Goal: Task Accomplishment & Management: Manage account settings

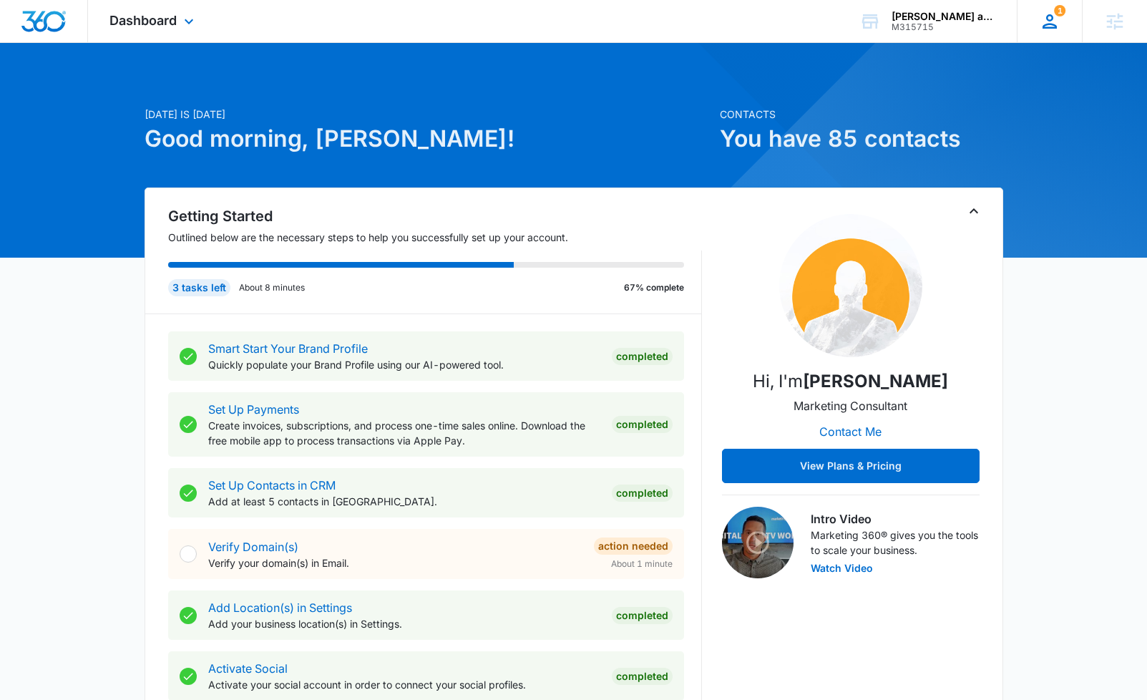
click at [1041, 26] on icon at bounding box center [1049, 21] width 21 height 21
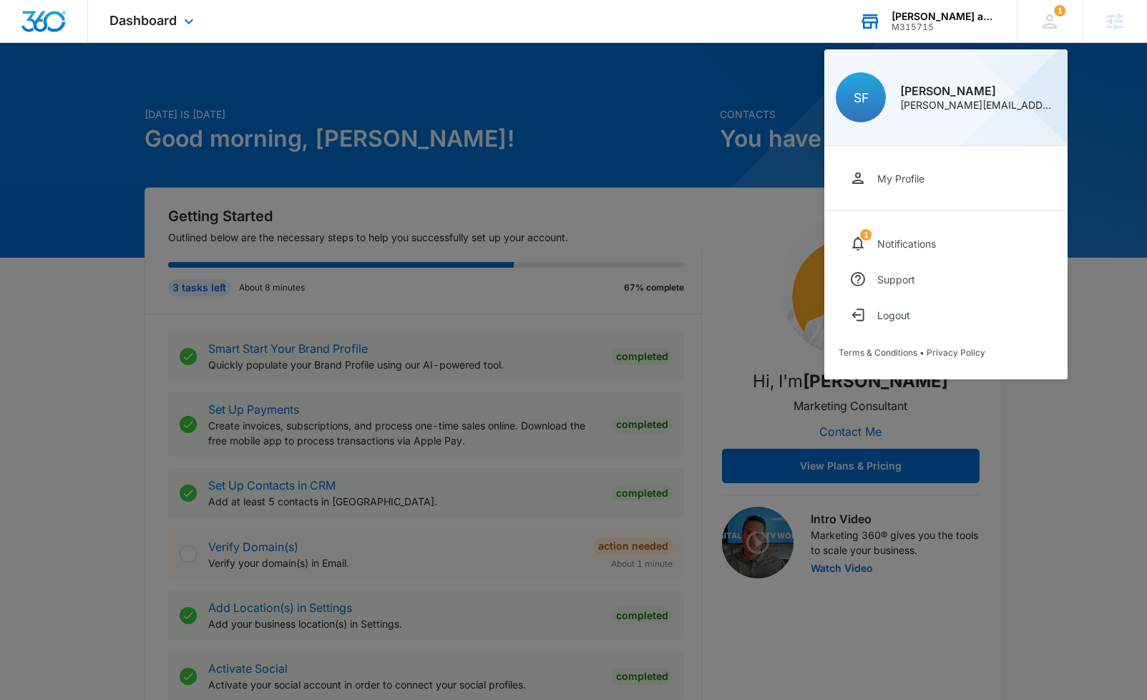
click at [943, 23] on div "M315715" at bounding box center [944, 27] width 104 height 10
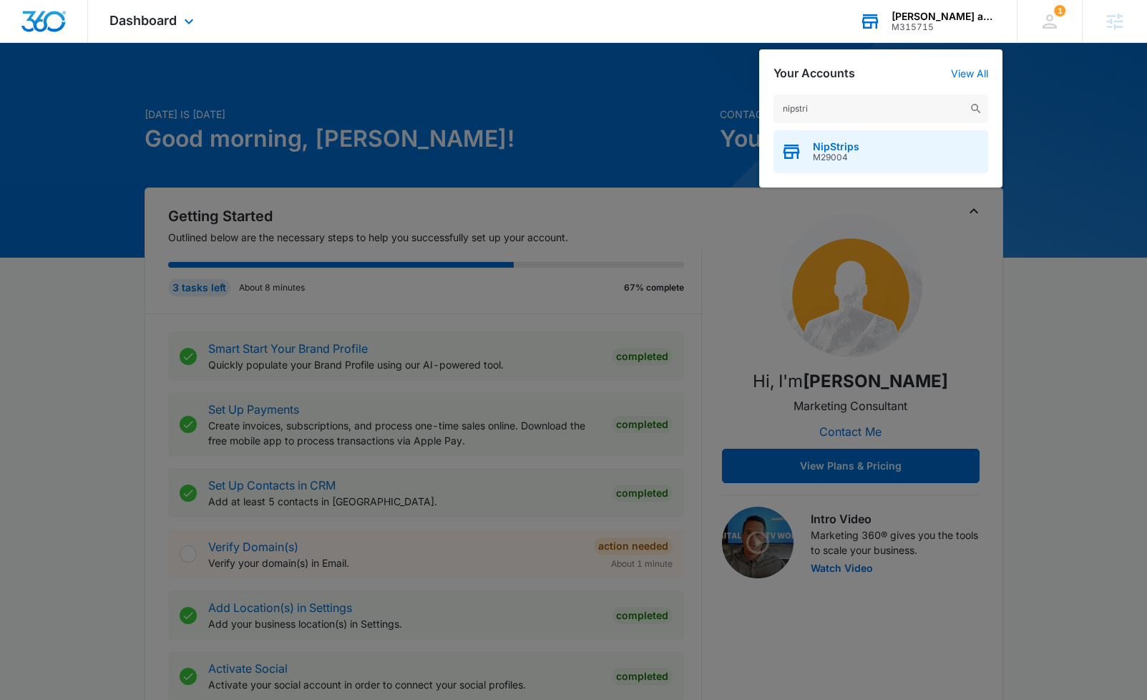
type input "nipstri"
click at [839, 145] on span "NipStrips" at bounding box center [836, 146] width 47 height 11
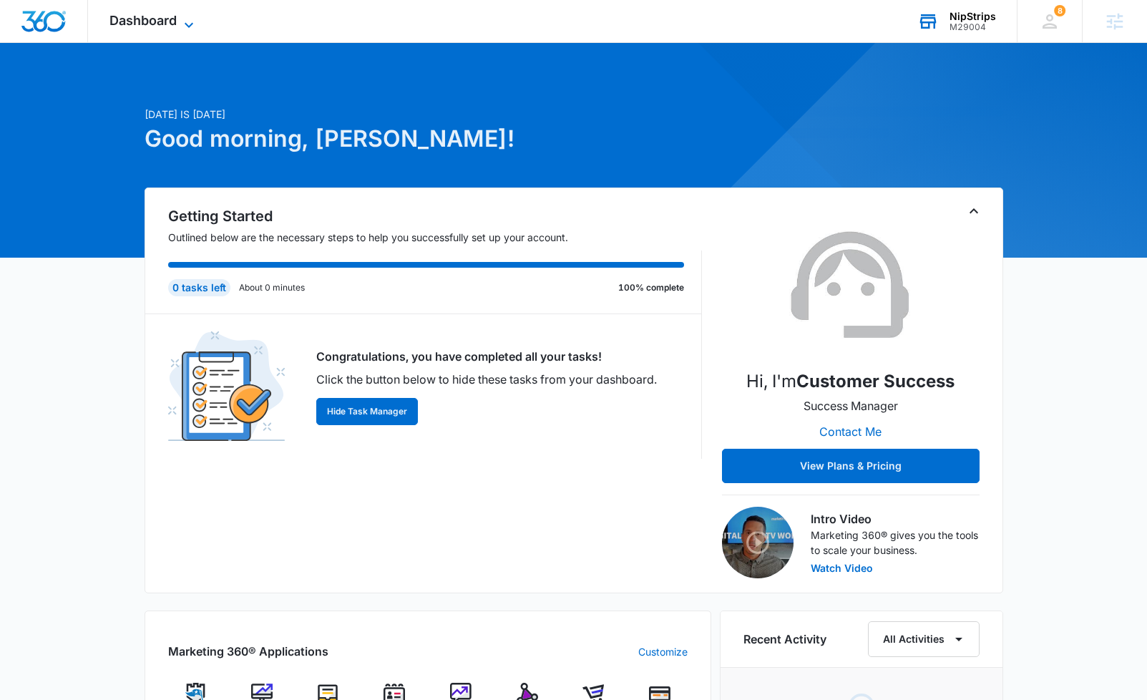
click at [174, 26] on span "Dashboard" at bounding box center [143, 20] width 67 height 15
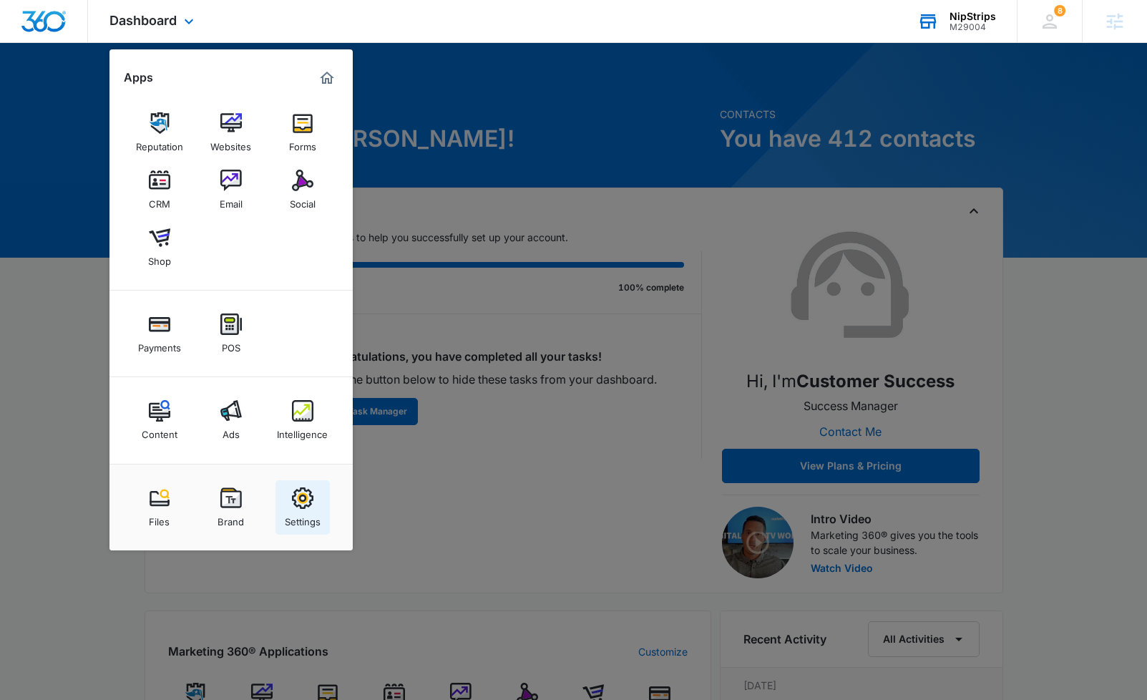
click at [305, 521] on div "Settings" at bounding box center [303, 518] width 36 height 19
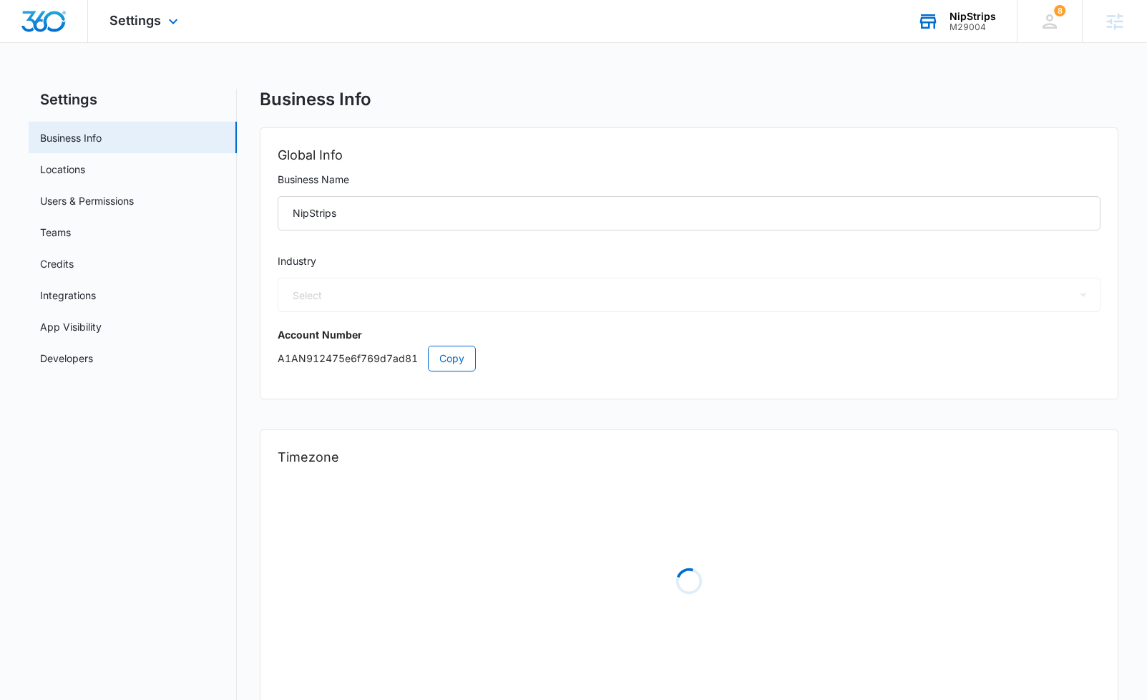
select select "33"
select select "US"
select select "America/New_York"
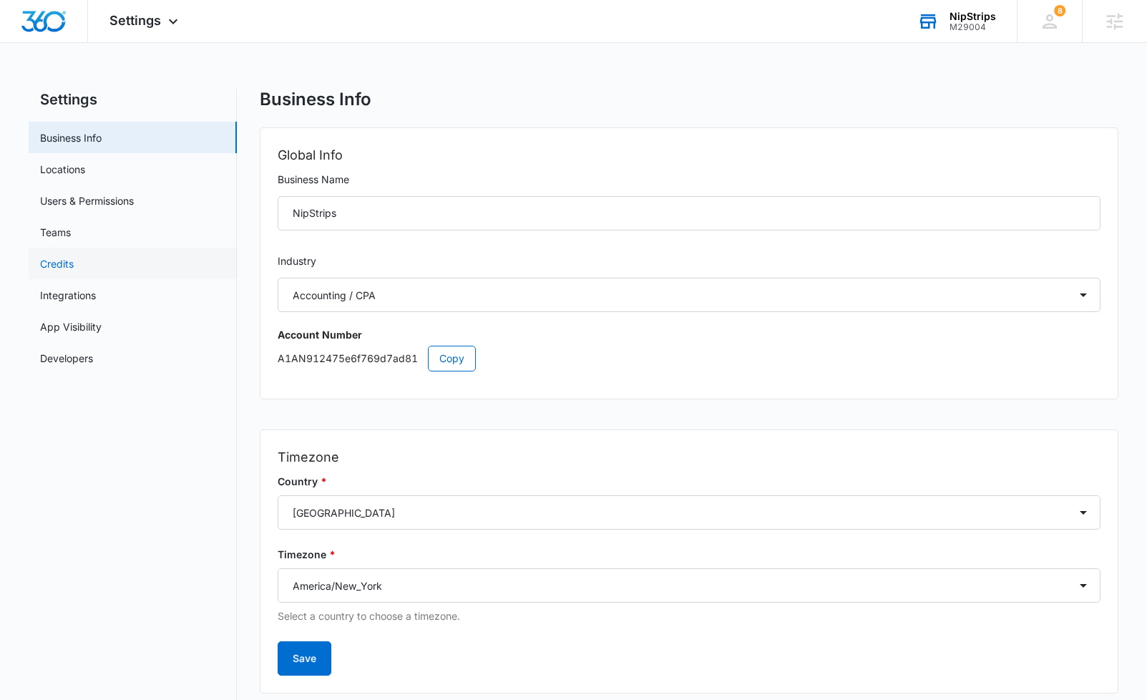
click at [69, 261] on link "Credits" at bounding box center [57, 263] width 34 height 15
